Goal: Information Seeking & Learning: Learn about a topic

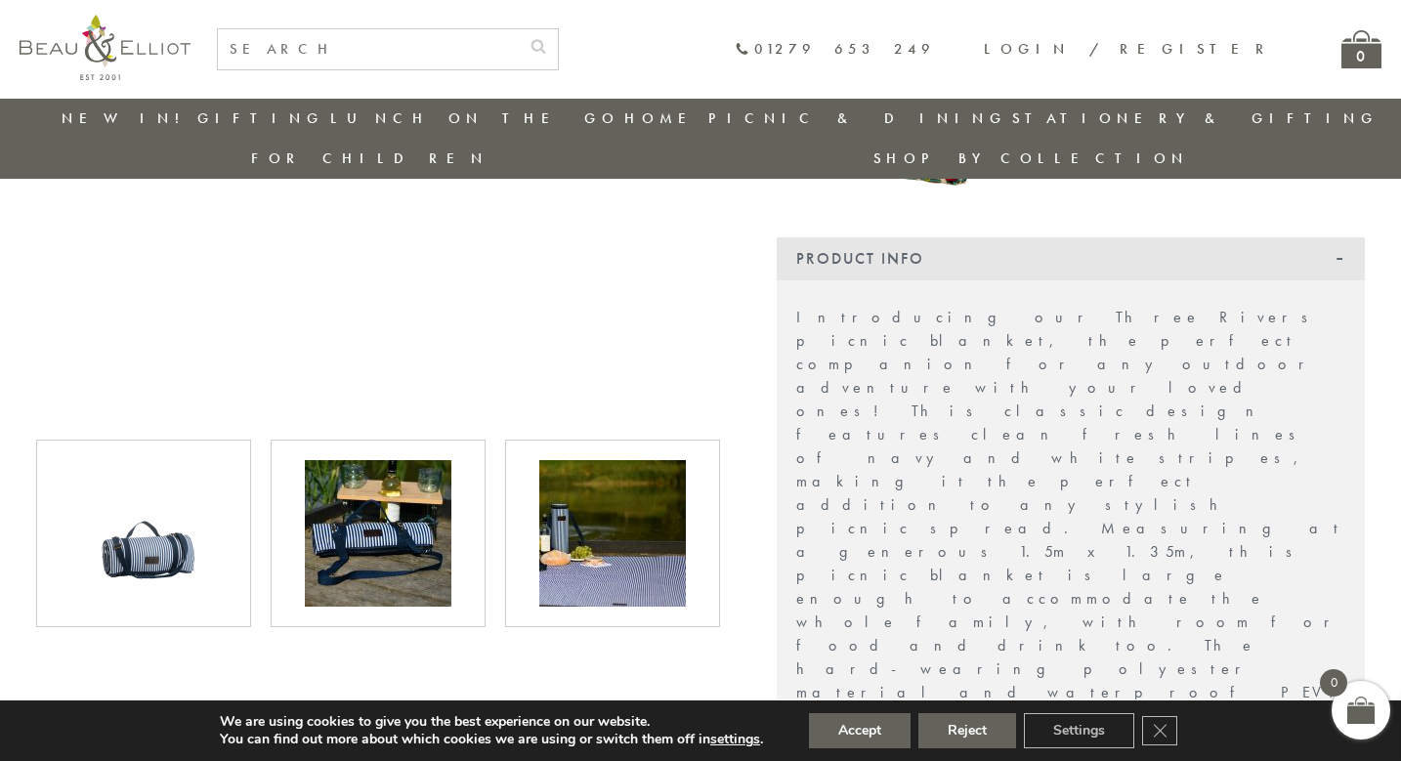
scroll to position [550, 0]
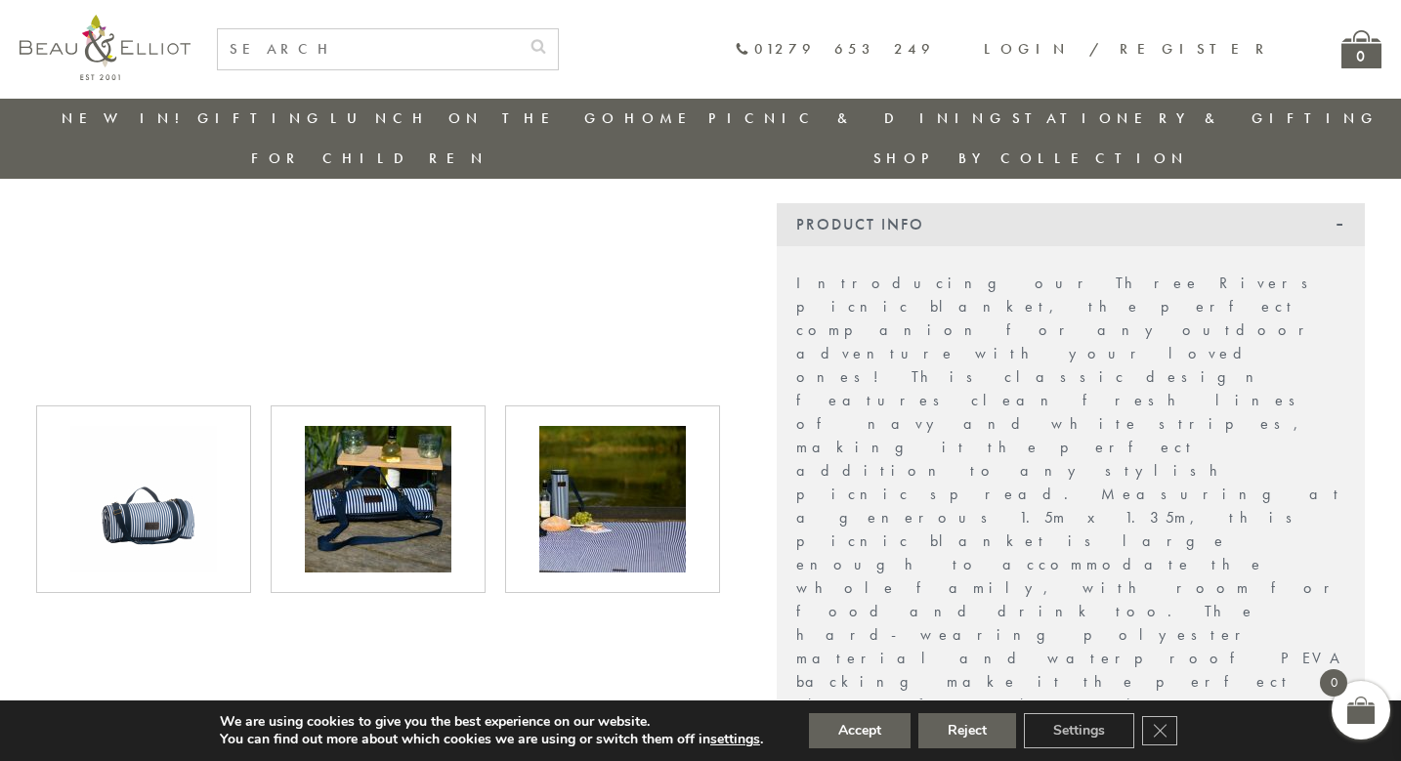
click at [624, 453] on img at bounding box center [612, 499] width 147 height 147
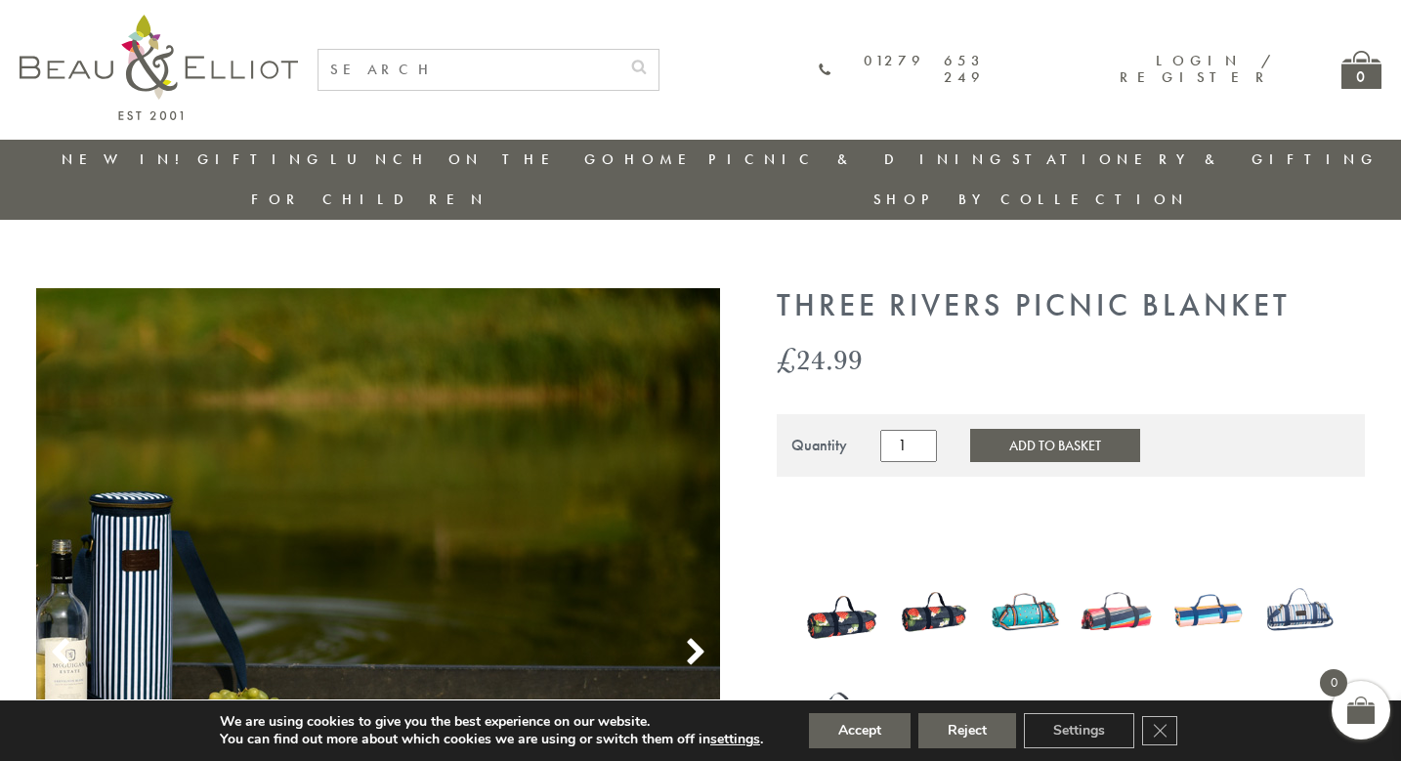
scroll to position [0, 0]
click at [563, 80] on input "text" at bounding box center [468, 70] width 301 height 40
type input "three rivers"
click at [658, 63] on button "submit" at bounding box center [638, 65] width 39 height 31
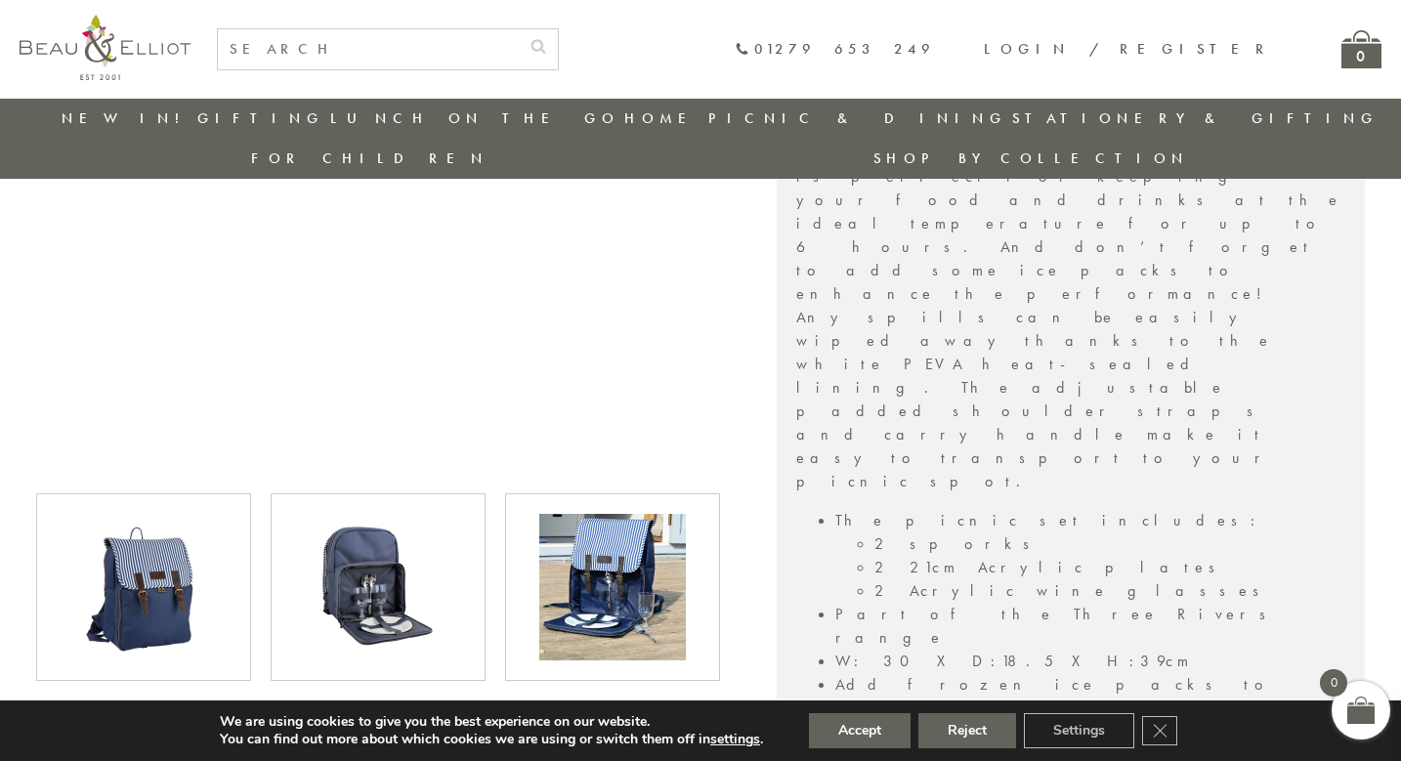
scroll to position [807, 0]
click at [357, 537] on img at bounding box center [378, 586] width 147 height 147
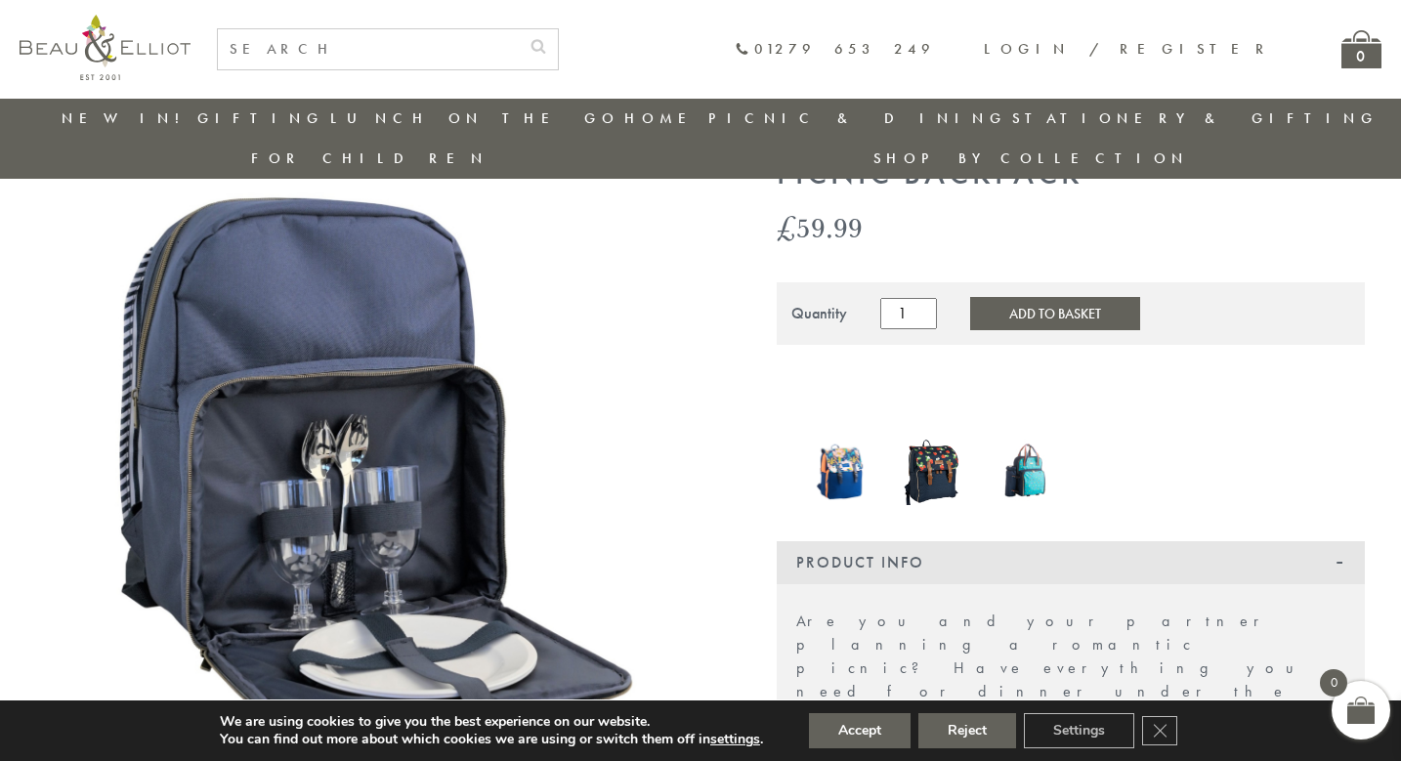
scroll to position [125, 1]
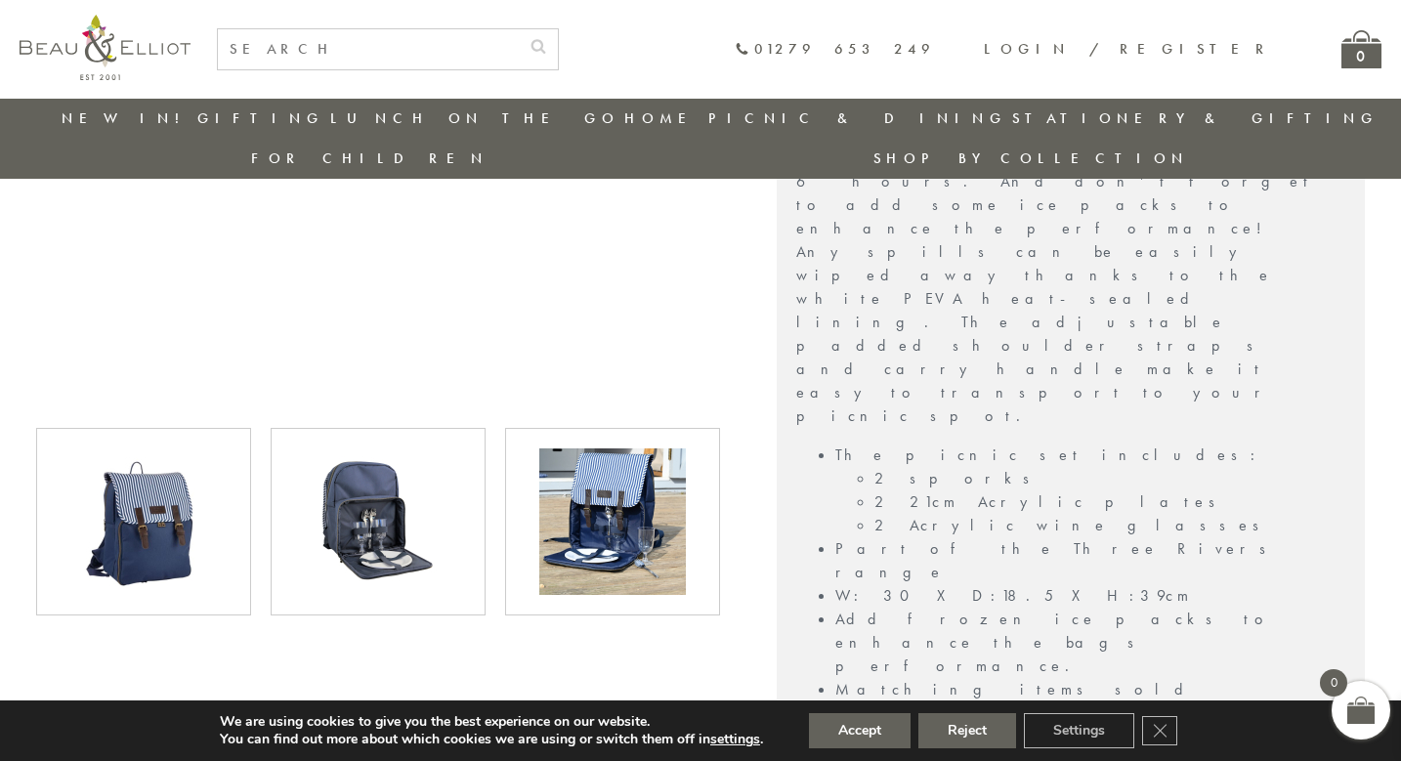
click at [601, 494] on img at bounding box center [612, 521] width 147 height 147
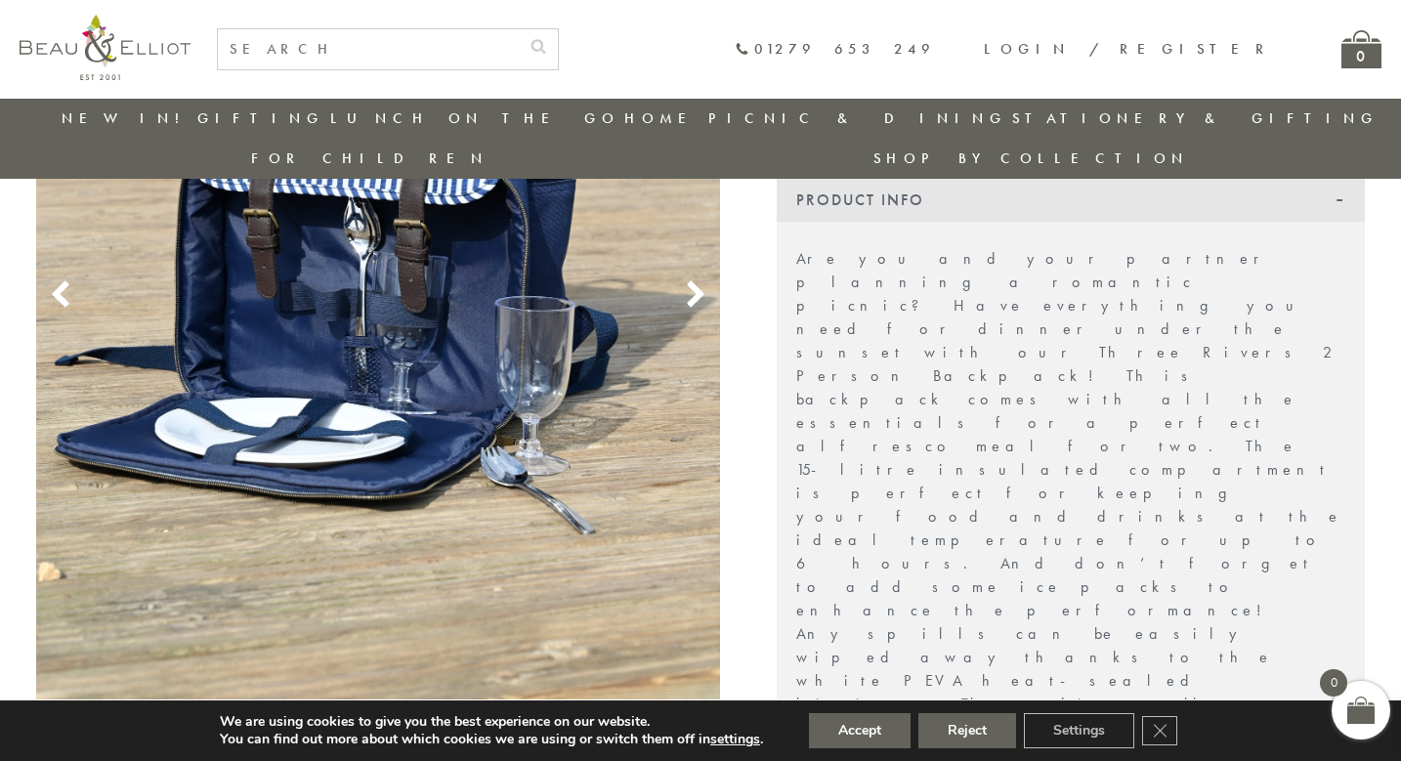
scroll to position [321, 0]
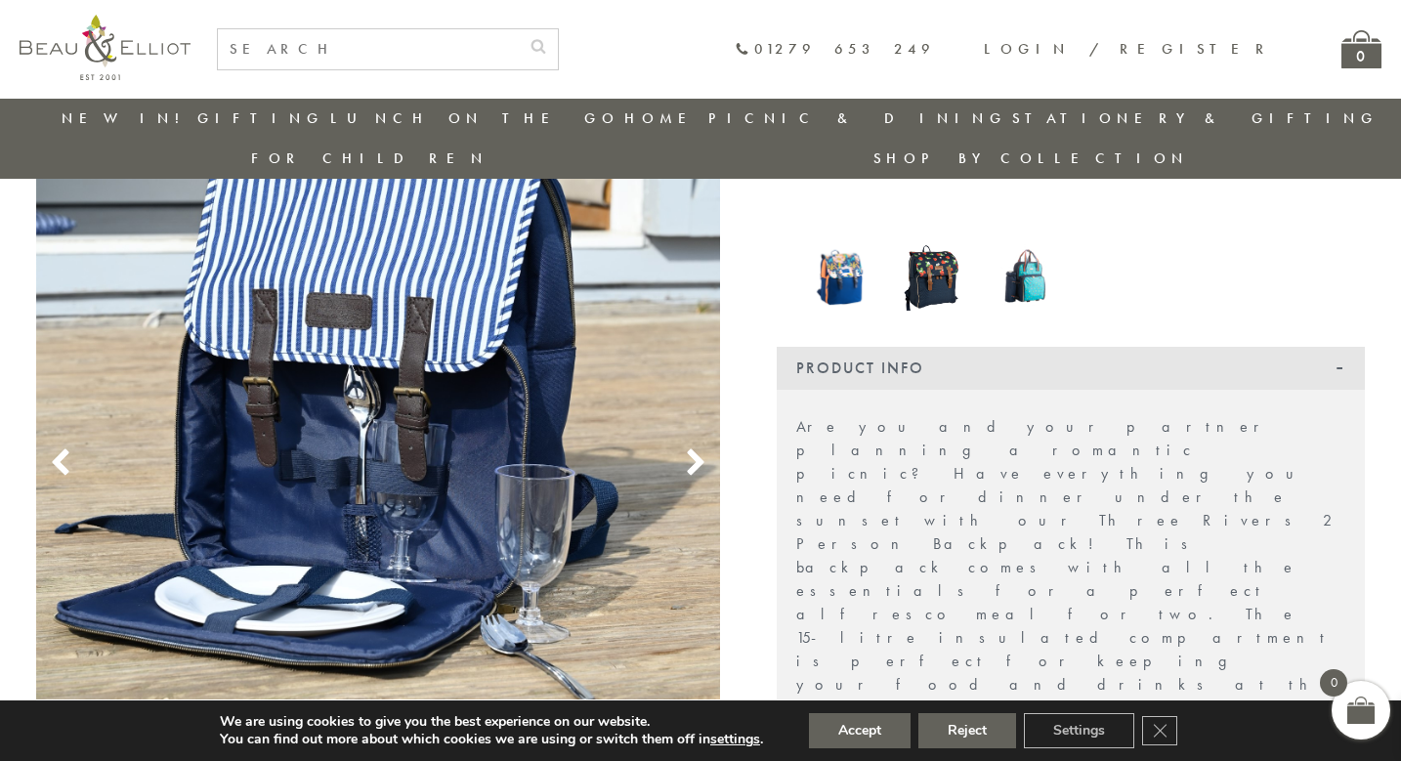
click at [696, 448] on use at bounding box center [695, 461] width 17 height 26
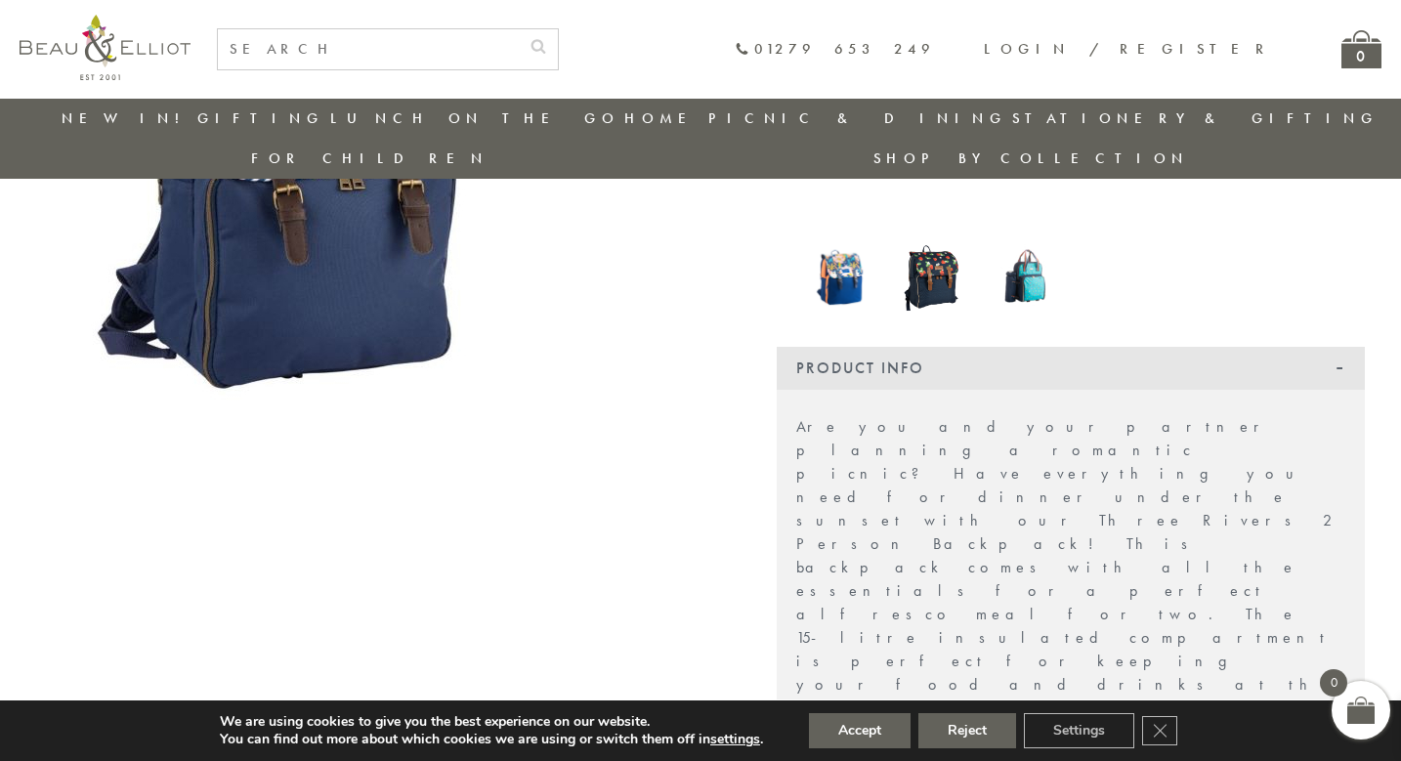
click at [696, 448] on use at bounding box center [695, 461] width 17 height 26
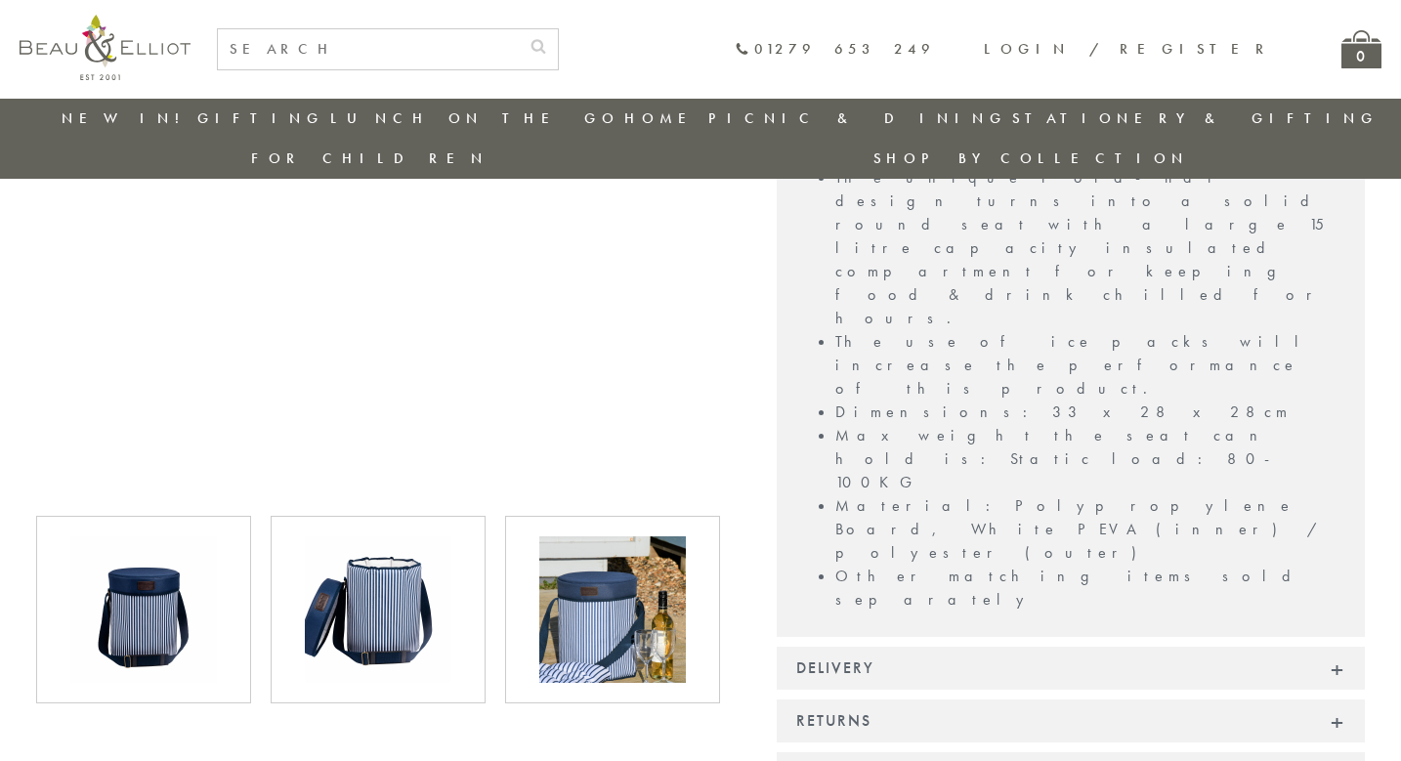
click at [641, 536] on img at bounding box center [612, 609] width 147 height 147
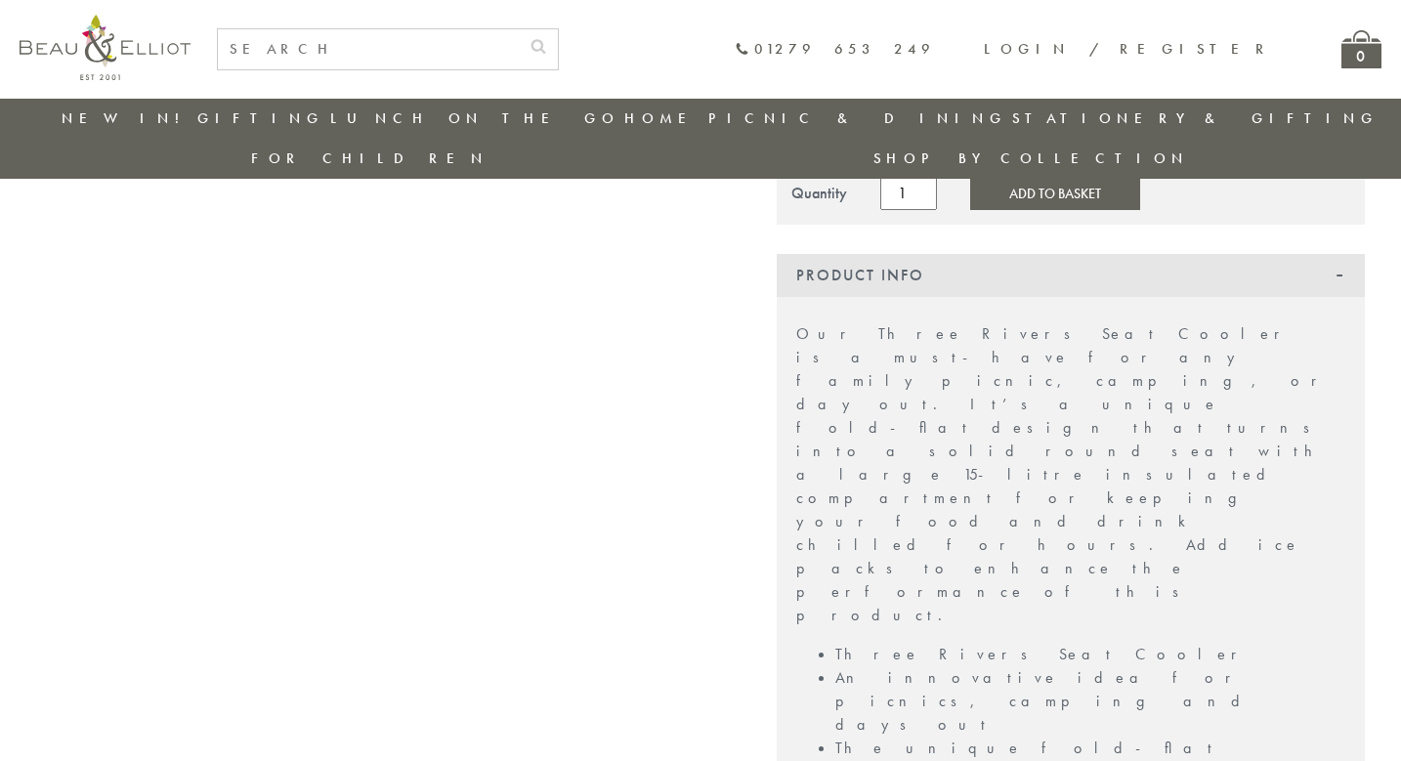
scroll to position [133, 0]
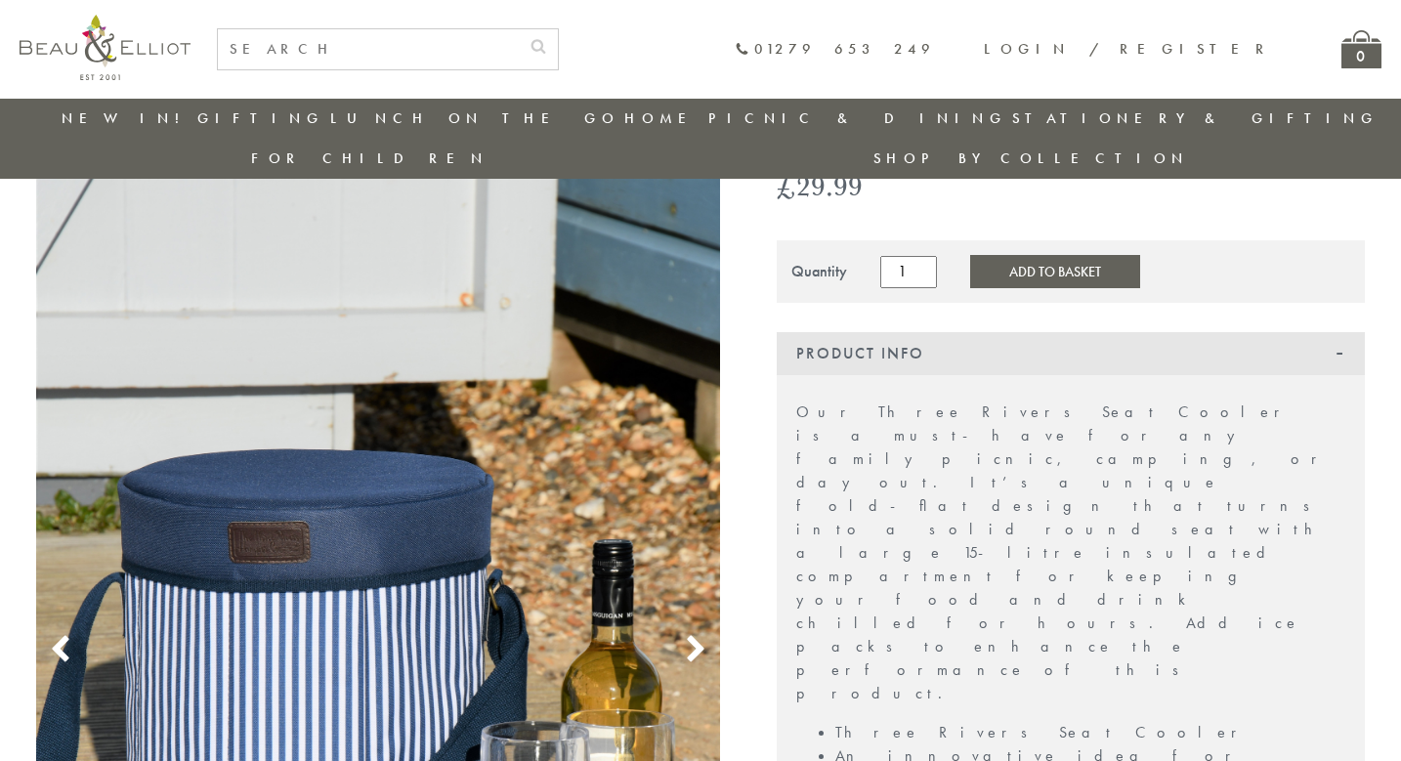
click at [685, 635] on icon at bounding box center [695, 649] width 29 height 29
